Goal: Task Accomplishment & Management: Use online tool/utility

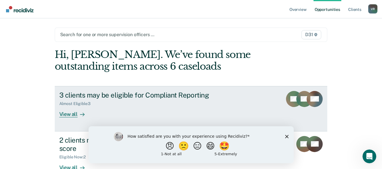
click at [72, 116] on div "View all" at bounding box center [75, 111] width 32 height 11
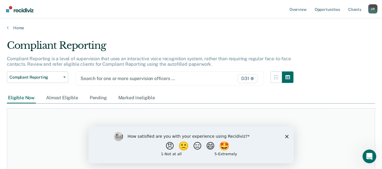
click at [287, 137] on polygon "Close survey" at bounding box center [286, 135] width 3 height 3
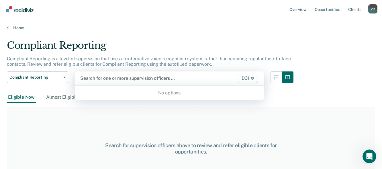
click at [196, 79] on div at bounding box center [142, 78] width 124 height 7
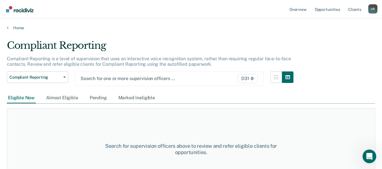
click at [204, 77] on div at bounding box center [143, 78] width 124 height 7
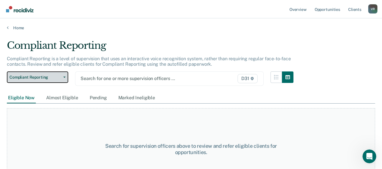
click at [64, 79] on button "Compliant Reporting" at bounding box center [37, 76] width 61 height 11
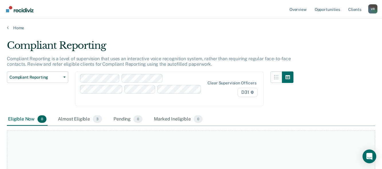
click at [101, 77] on div at bounding box center [142, 89] width 125 height 30
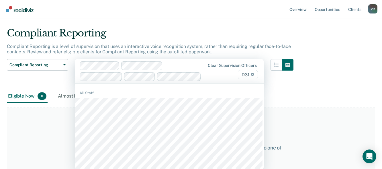
scroll to position [13, 0]
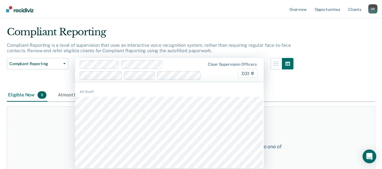
click at [288, 118] on div "At this time, there are no clients who are Eligible Now. Please navigate to one…" at bounding box center [191, 149] width 369 height 87
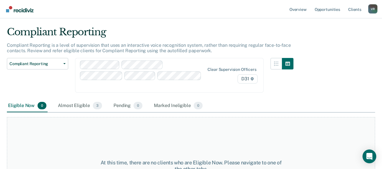
click at [39, 123] on div "At this time, there are no clients who are Eligible Now. Please navigate to one…" at bounding box center [191, 166] width 369 height 98
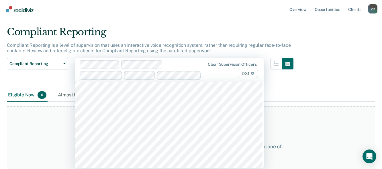
scroll to position [35, 0]
